Goal: Navigation & Orientation: Find specific page/section

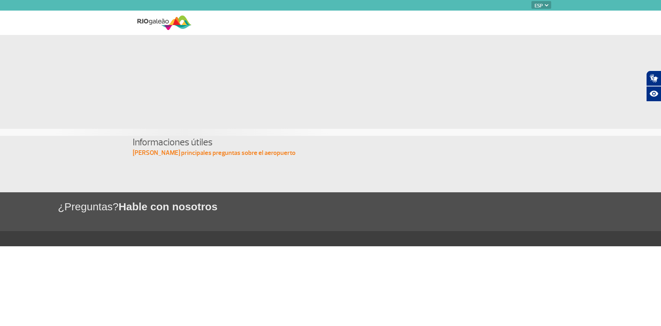
select select "es"
click at [279, 90] on div at bounding box center [330, 75] width 392 height 80
select select "es"
click at [182, 153] on p "[PERSON_NAME] principales preguntas sobre el aeropuerto" at bounding box center [330, 153] width 395 height 8
click at [171, 188] on section "Informaciones útiles Toma tus principales preguntas sobre el aeropuerto" at bounding box center [330, 164] width 661 height 56
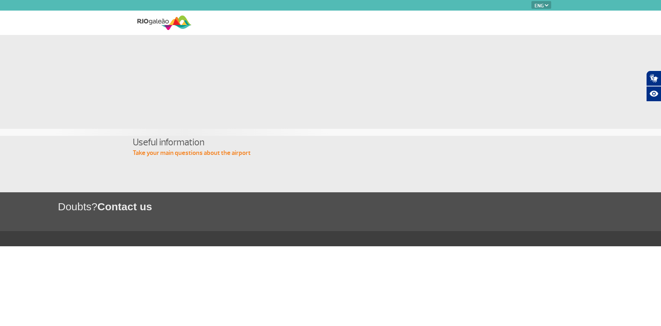
click at [547, 4] on img at bounding box center [546, 5] width 4 height 2
click at [538, 6] on select "PT ENG ESP" at bounding box center [541, 5] width 20 height 8
select select "es"
click at [531, 1] on select "PT ENG ESP" at bounding box center [541, 5] width 20 height 8
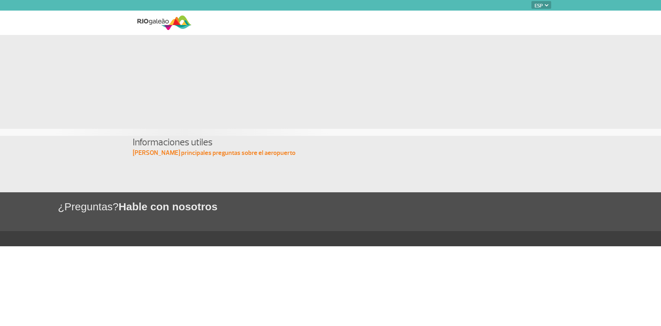
select select "es"
click at [249, 111] on div at bounding box center [330, 75] width 392 height 80
select select "es"
click at [379, 50] on div at bounding box center [330, 75] width 392 height 80
select select "es"
